Goal: Check status

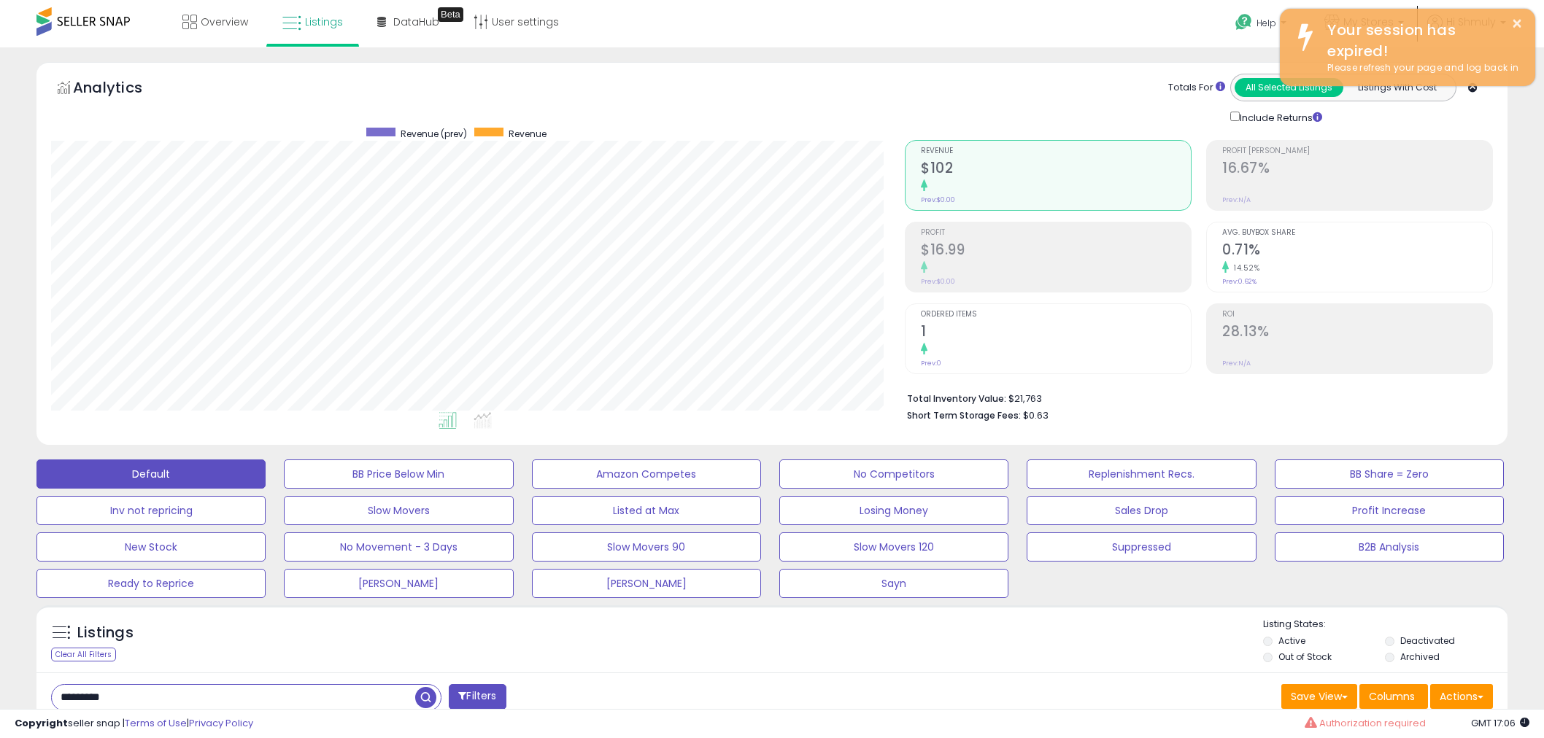
select select "**"
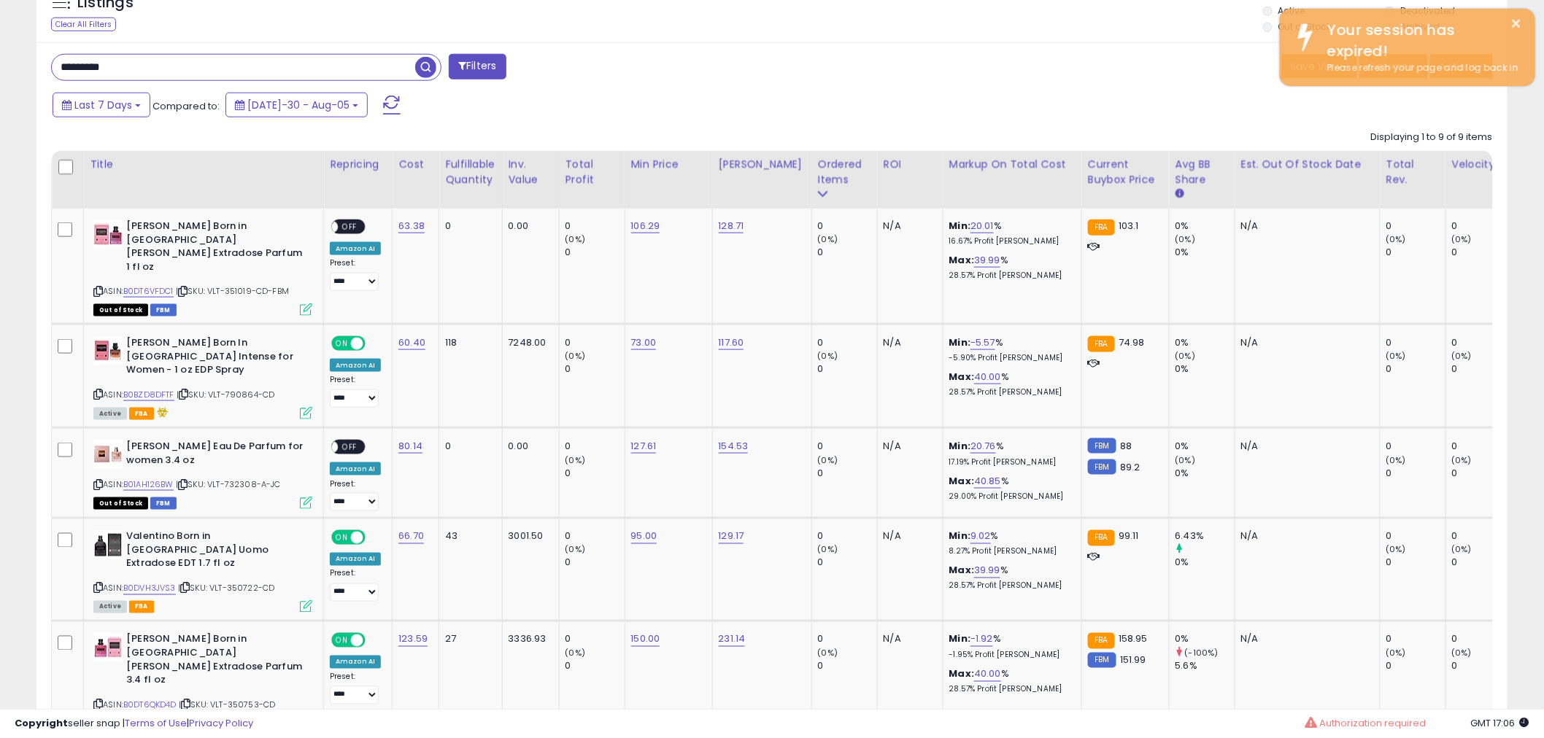
scroll to position [299, 854]
